Goal: Task Accomplishment & Management: Complete application form

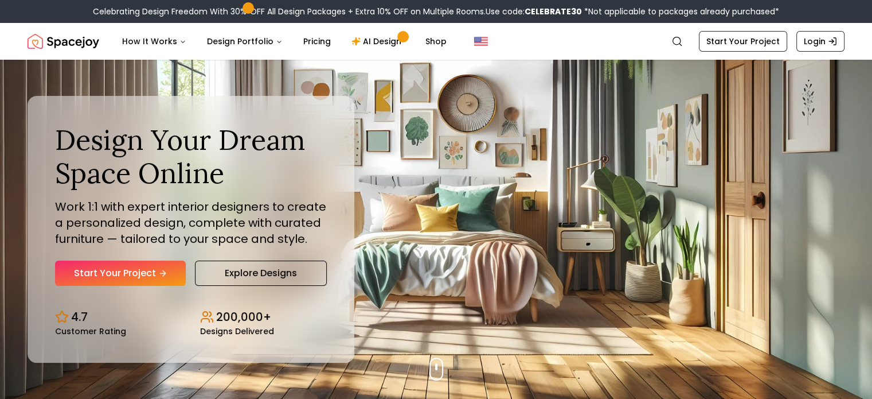
click at [139, 270] on link "Start Your Project" at bounding box center [120, 272] width 131 height 25
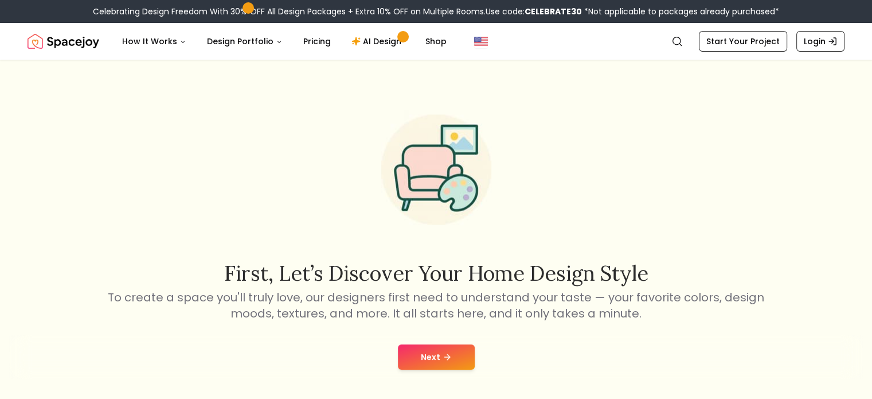
click at [414, 356] on button "Next" at bounding box center [436, 356] width 77 height 25
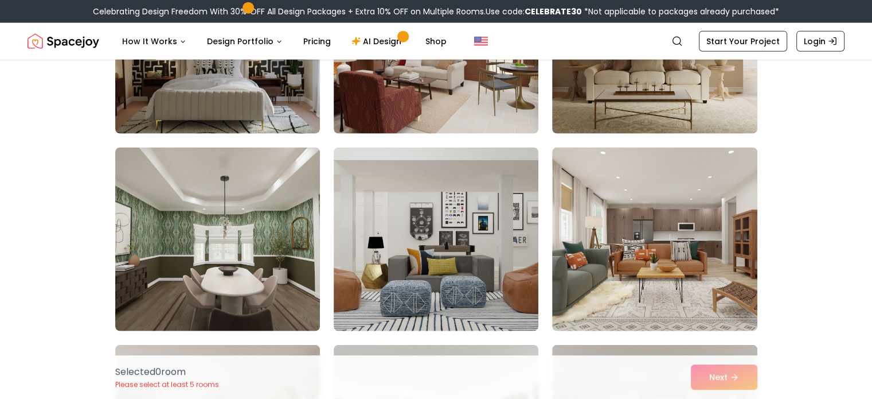
scroll to position [2771, 0]
click at [720, 378] on div "Selected 0 room Please select at least 5 rooms Next" at bounding box center [436, 377] width 661 height 44
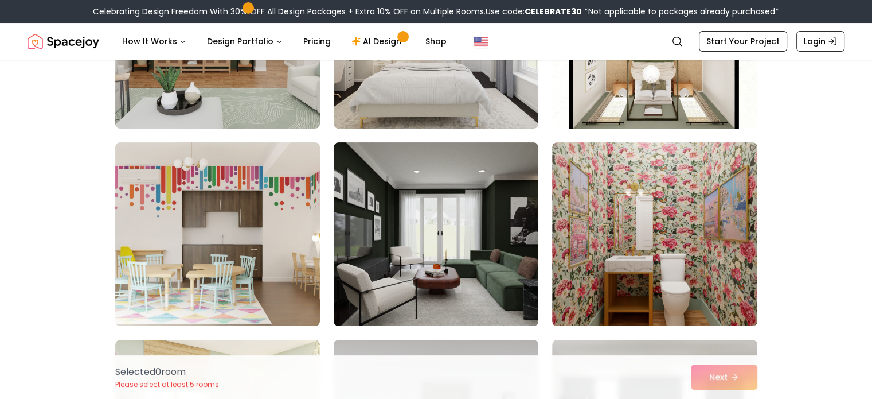
scroll to position [0, 0]
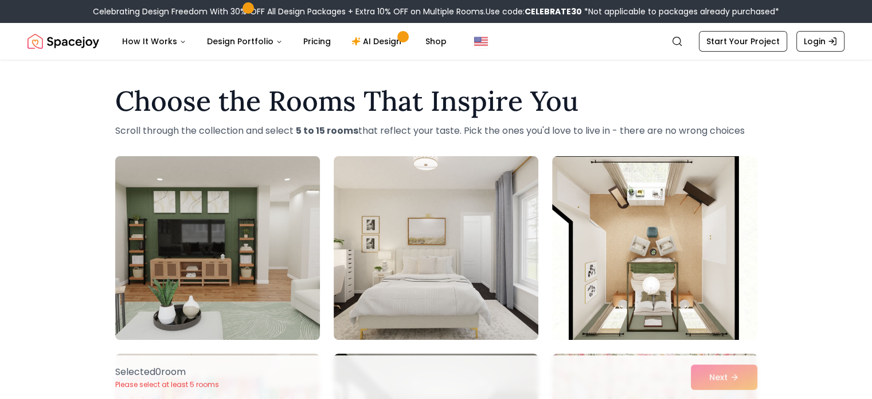
click at [278, 276] on img at bounding box center [217, 247] width 215 height 193
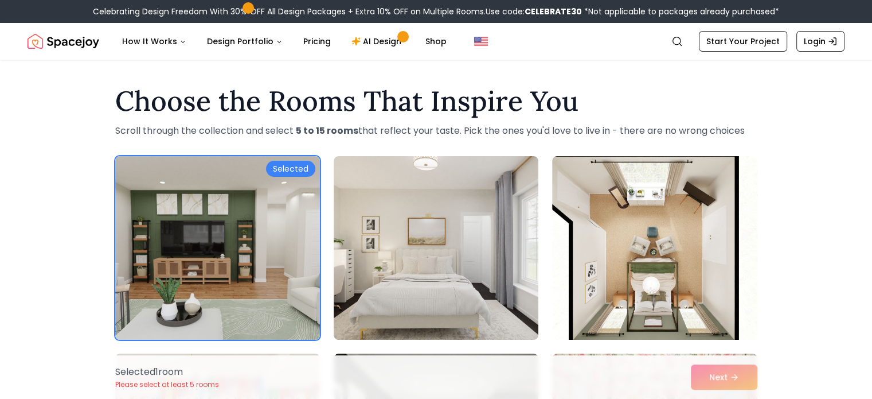
click at [715, 381] on div "Selected 1 room Please select at least 5 rooms Next" at bounding box center [436, 377] width 661 height 44
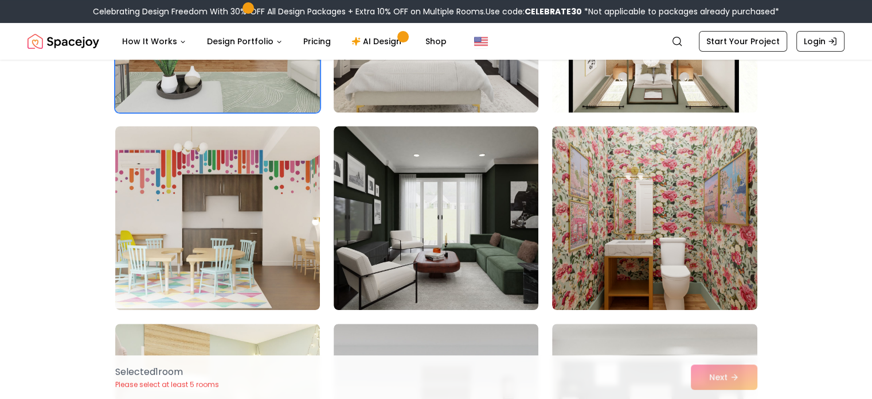
scroll to position [227, 0]
click at [448, 240] on img at bounding box center [436, 219] width 205 height 184
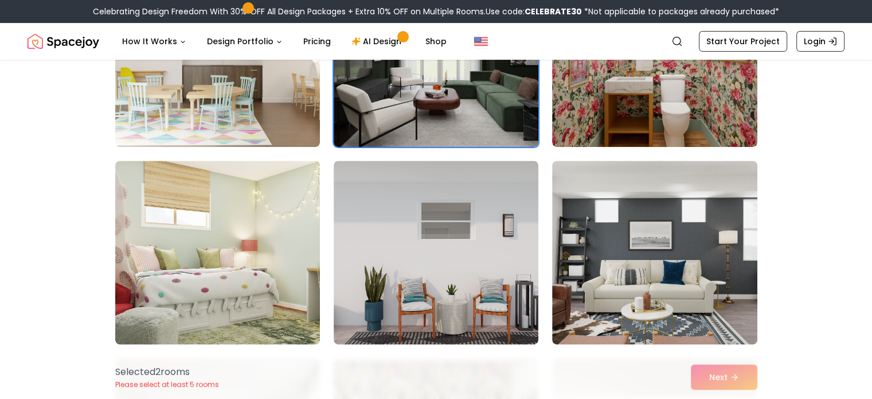
scroll to position [395, 0]
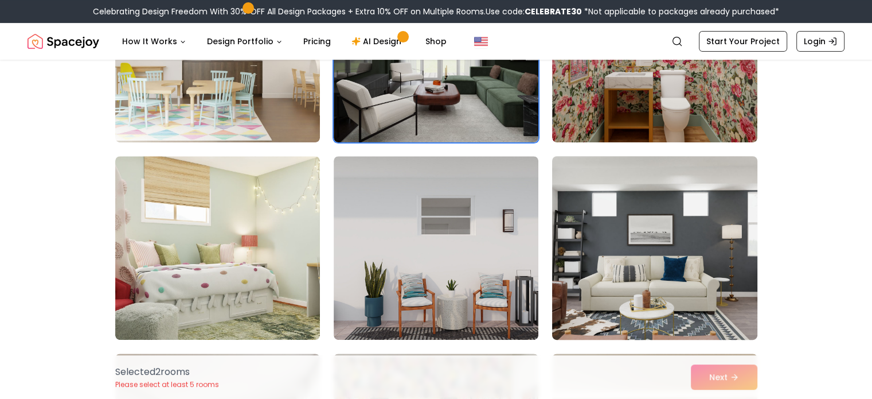
click at [587, 252] on img at bounding box center [654, 247] width 215 height 193
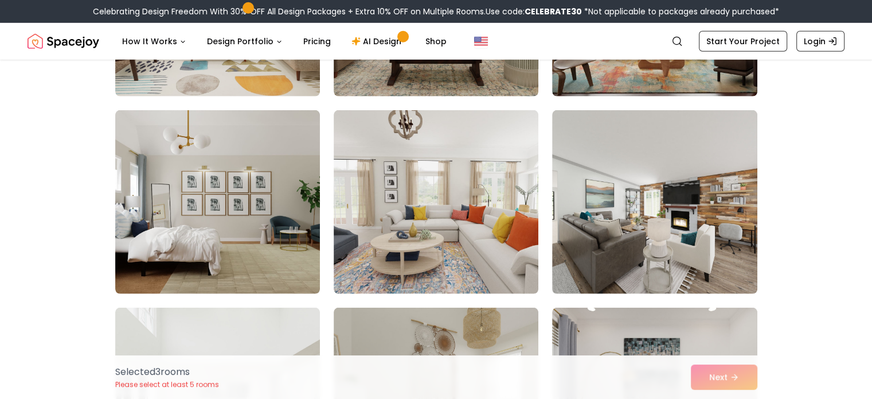
scroll to position [3400, 0]
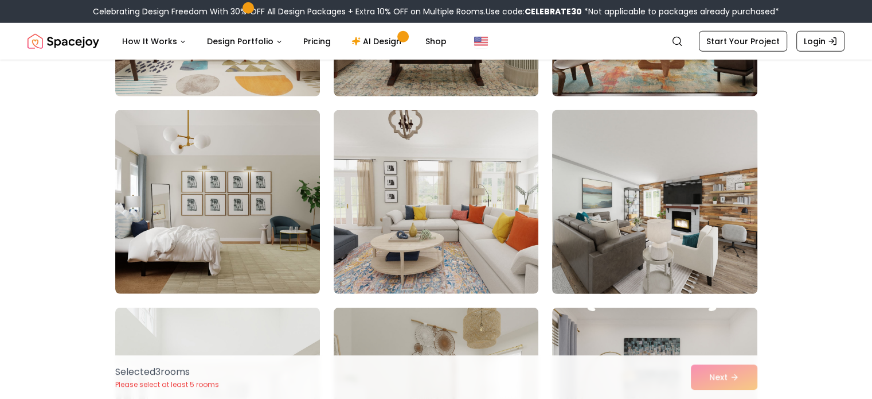
click at [656, 242] on img at bounding box center [654, 202] width 215 height 193
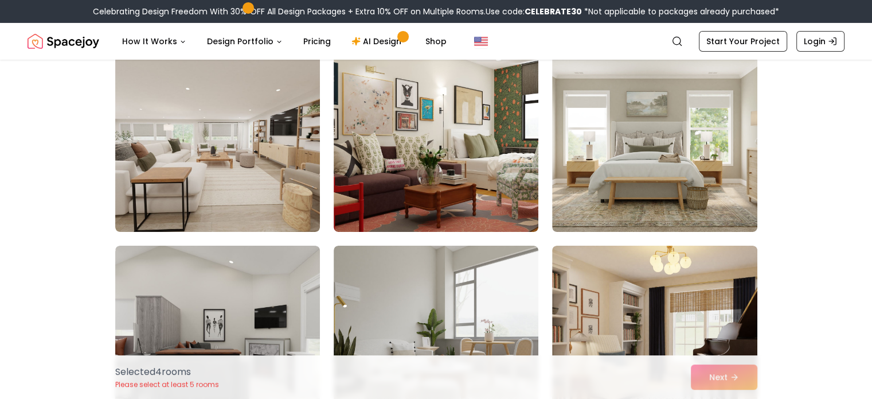
scroll to position [4053, 0]
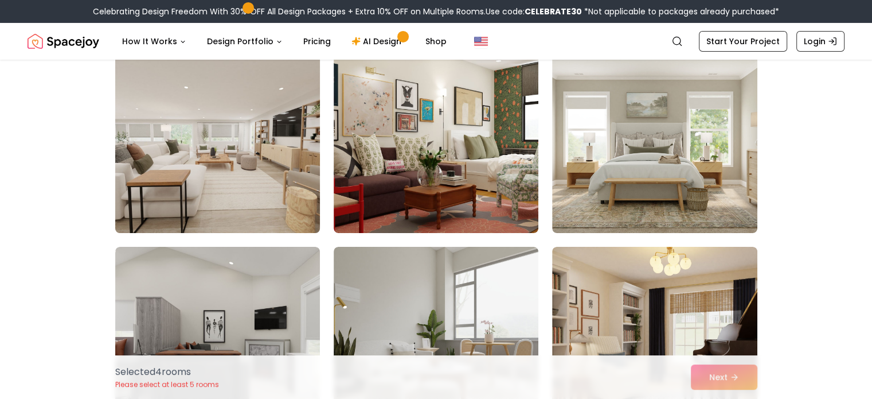
click at [205, 126] on img at bounding box center [217, 141] width 215 height 193
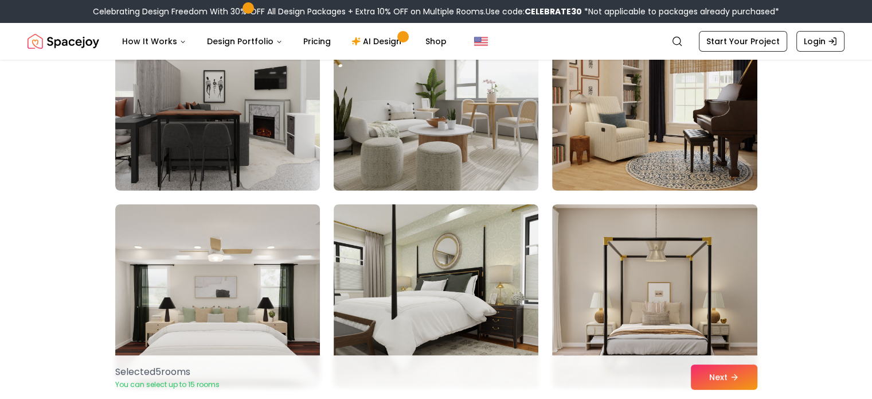
scroll to position [4314, 0]
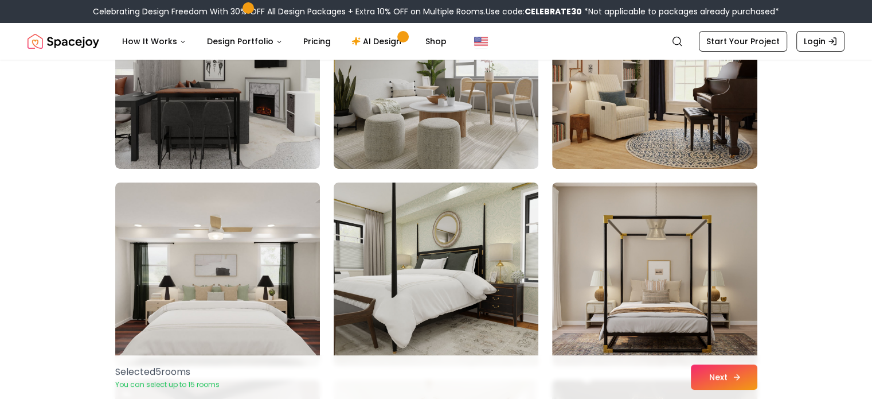
click at [724, 379] on button "Next" at bounding box center [724, 376] width 67 height 25
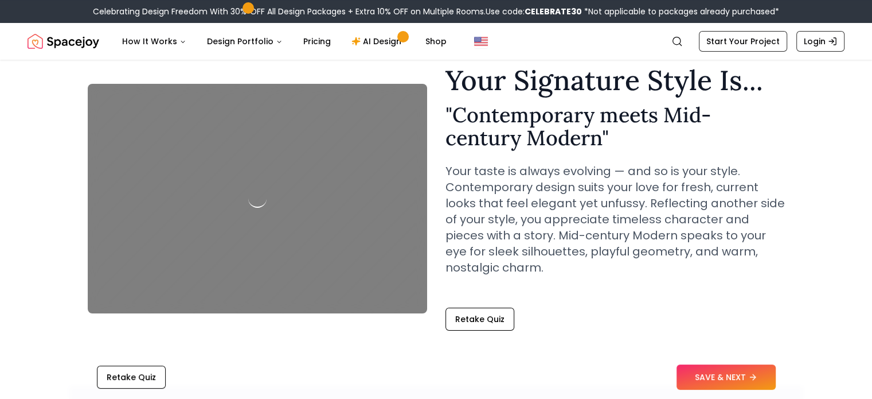
scroll to position [44, 0]
click at [750, 34] on link "Start Your Project" at bounding box center [743, 41] width 88 height 21
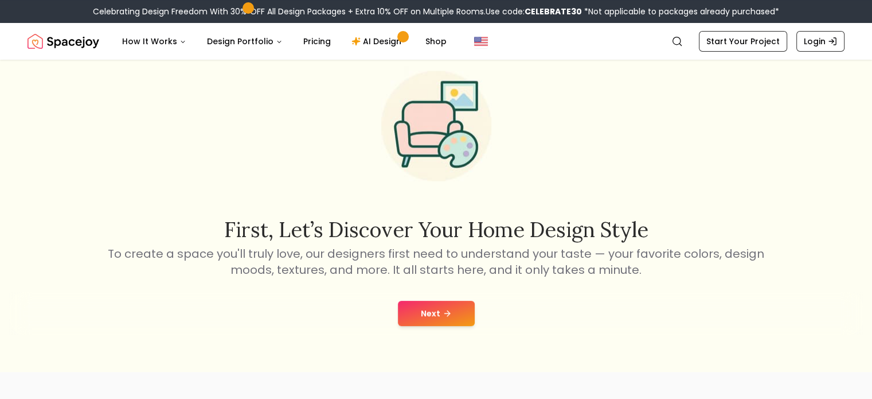
click at [434, 309] on button "Next" at bounding box center [436, 313] width 77 height 25
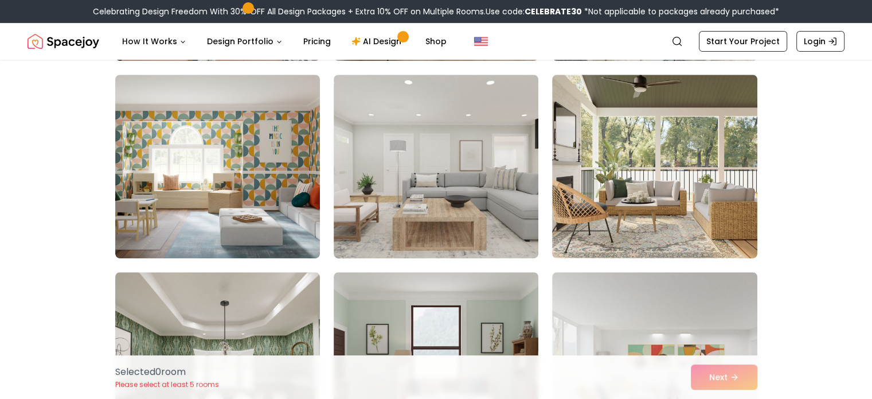
scroll to position [481, 0]
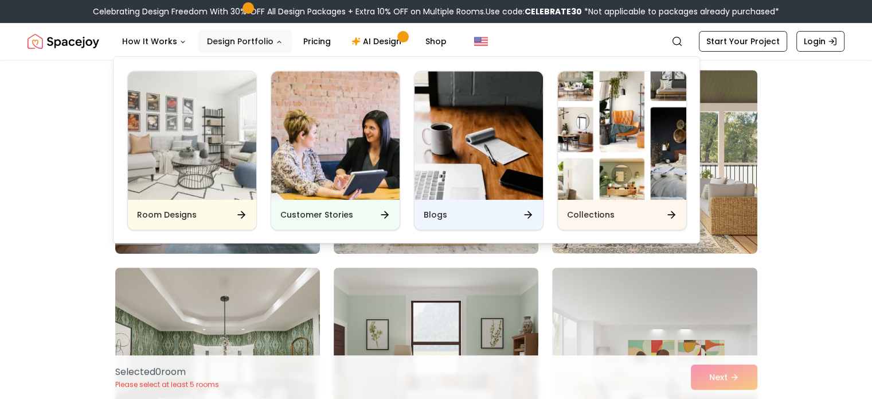
click at [260, 41] on button "Design Portfolio" at bounding box center [245, 41] width 94 height 23
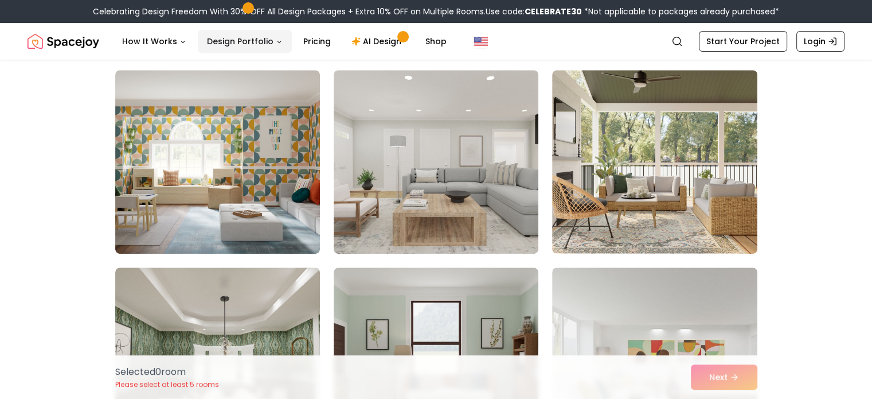
click at [260, 41] on button "Design Portfolio" at bounding box center [245, 41] width 94 height 23
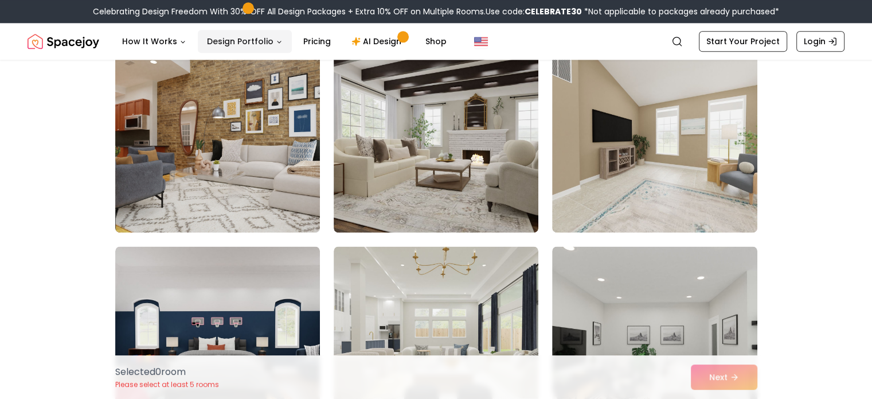
scroll to position [1499, 0]
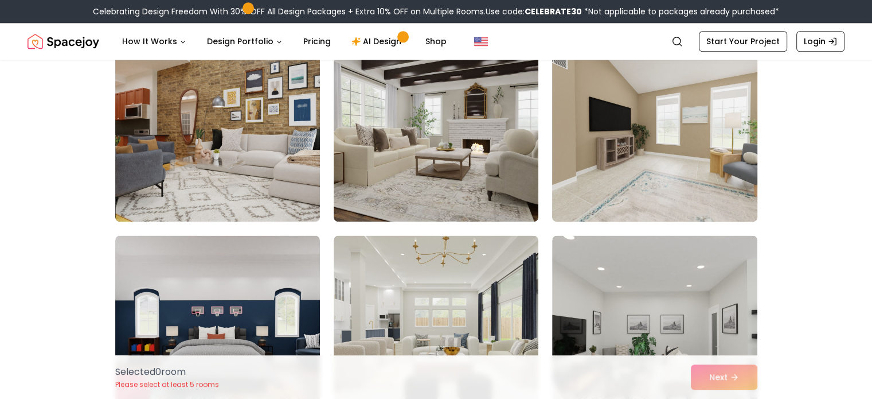
click at [702, 145] on img at bounding box center [654, 129] width 215 height 193
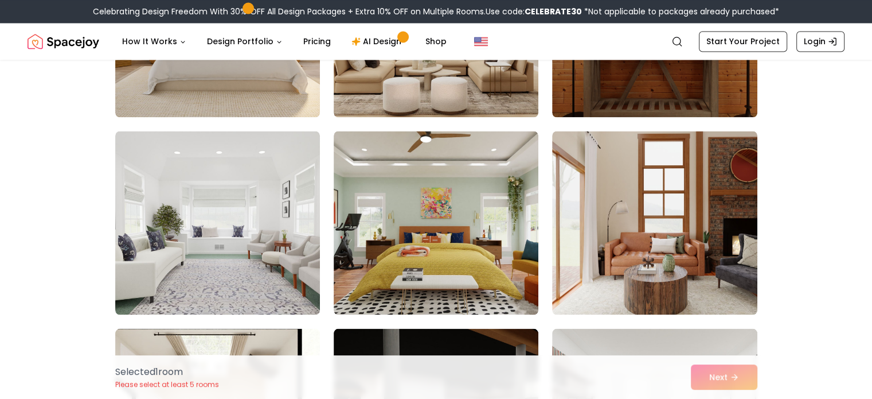
scroll to position [2066, 0]
